Goal: Transaction & Acquisition: Purchase product/service

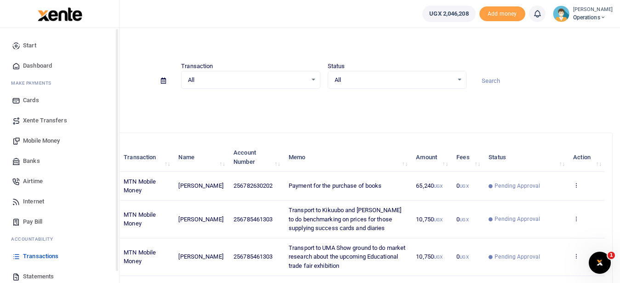
click at [40, 143] on span "Mobile Money" at bounding box center [41, 140] width 37 height 9
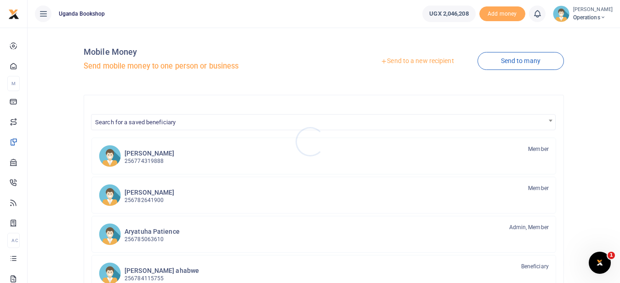
click at [419, 60] on div at bounding box center [310, 141] width 620 height 283
click at [394, 63] on link "Send to a new recipient" at bounding box center [417, 61] width 120 height 17
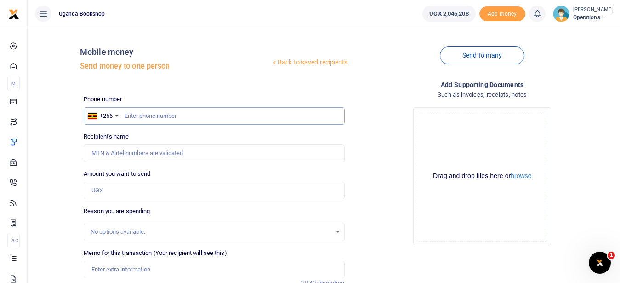
click at [141, 116] on input "text" at bounding box center [214, 115] width 261 height 17
click at [130, 114] on input "text" at bounding box center [214, 115] width 261 height 17
type input "0772441837"
type input "[PERSON_NAME]"
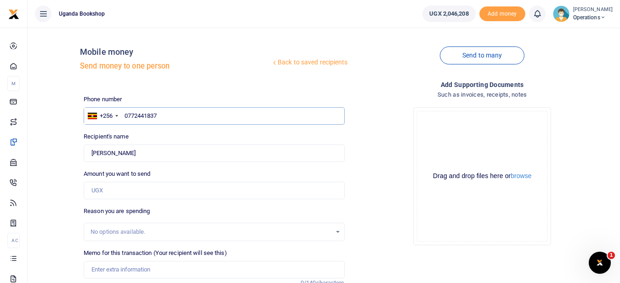
type input "0772441837"
click at [131, 190] on input "Amount you want to send" at bounding box center [214, 190] width 261 height 17
type input "20,000"
click at [143, 271] on input "Memo for this transaction (Your recipient will see this)" at bounding box center [214, 269] width 261 height 17
click at [229, 268] on input "Payment for the purchase of power cable for CPU inaccounts" at bounding box center [214, 269] width 261 height 17
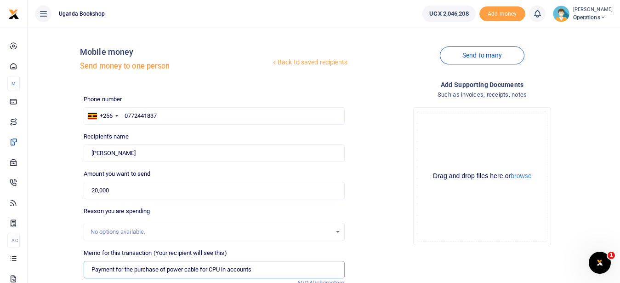
click at [277, 268] on input "Payment for the purchase of power cable for CPU in accounts" at bounding box center [214, 269] width 261 height 17
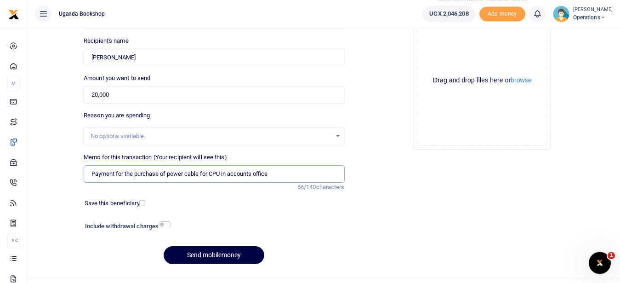
scroll to position [115, 0]
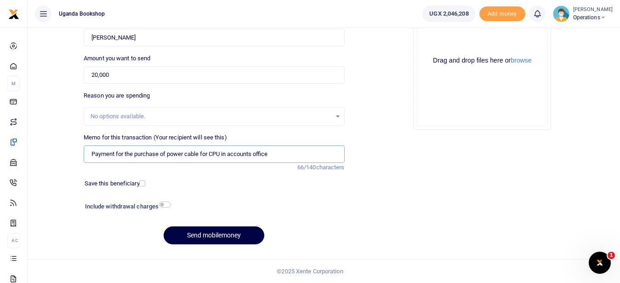
type input "Payment for the purchase of power cable for CPU in accounts office"
click at [165, 205] on input "checkbox" at bounding box center [165, 204] width 12 height 6
checkbox input "true"
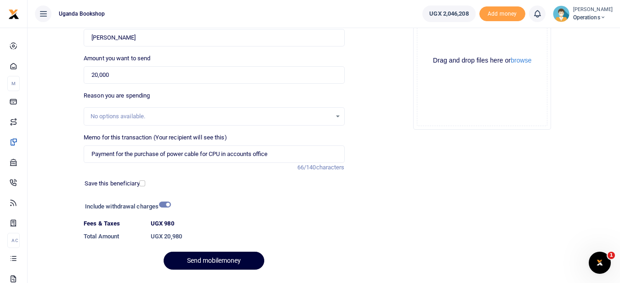
click at [195, 262] on button "Send mobilemoney" at bounding box center [214, 260] width 101 height 18
